Goal: Information Seeking & Learning: Learn about a topic

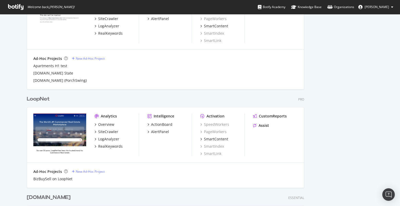
scroll to position [1056, 0]
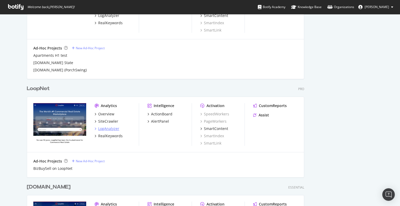
click at [107, 129] on div "LogAnalyzer" at bounding box center [108, 128] width 21 height 5
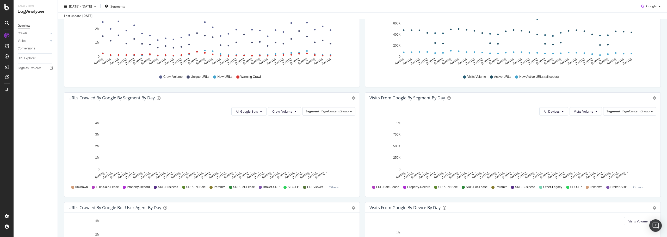
scroll to position [130, 0]
